Goal: Information Seeking & Learning: Check status

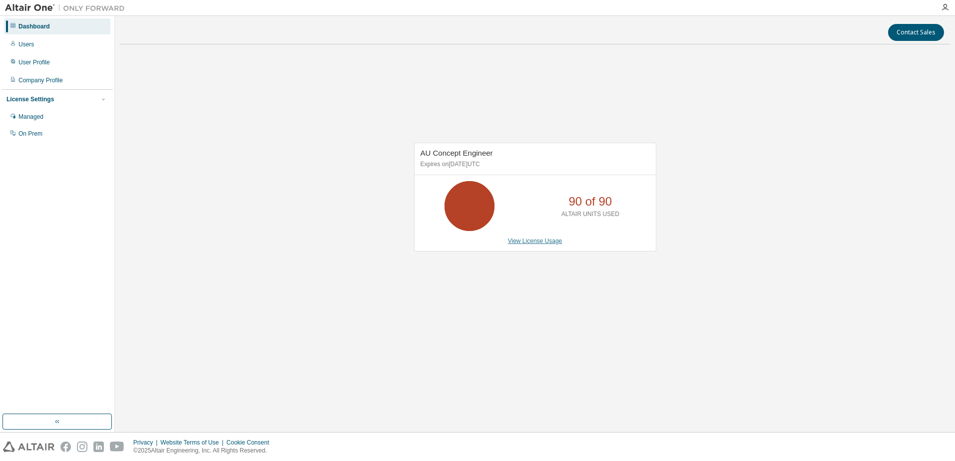
click at [538, 239] on link "View License Usage" at bounding box center [535, 241] width 54 height 7
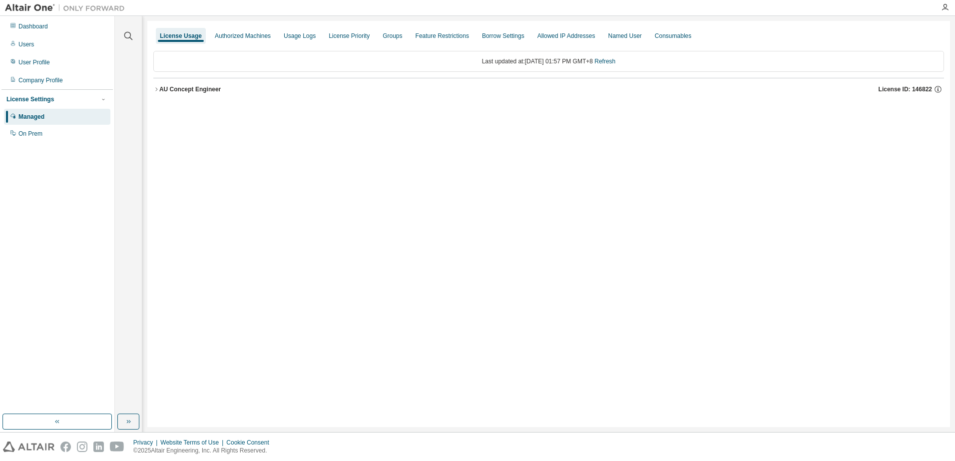
click at [155, 88] on icon "button" at bounding box center [156, 89] width 6 height 6
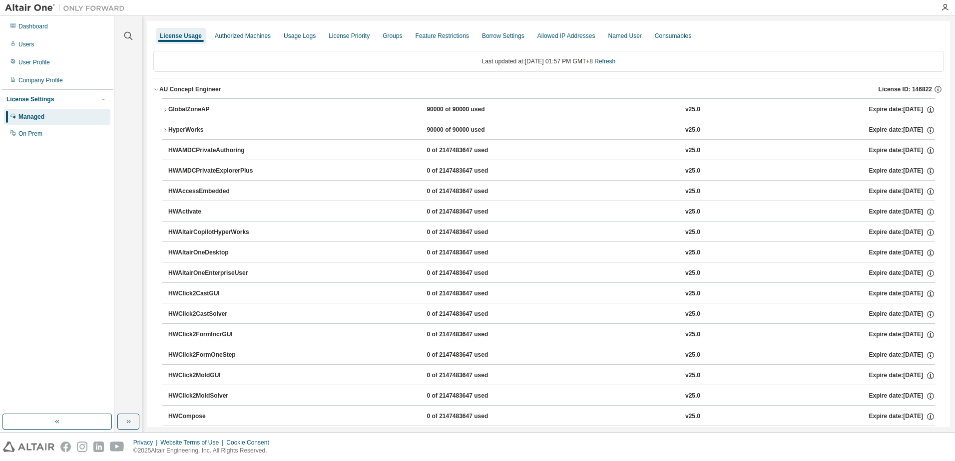
click at [172, 110] on div "GlobalZoneAP" at bounding box center [213, 109] width 90 height 9
